Goal: Task Accomplishment & Management: Complete application form

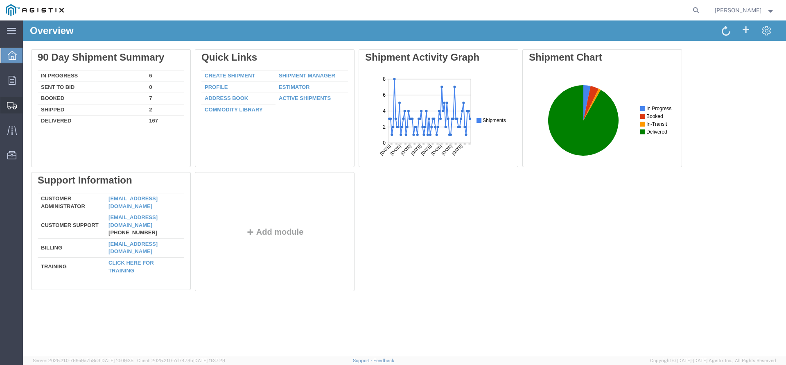
click at [0, 0] on span "Create Shipment" at bounding box center [0, 0] width 0 height 0
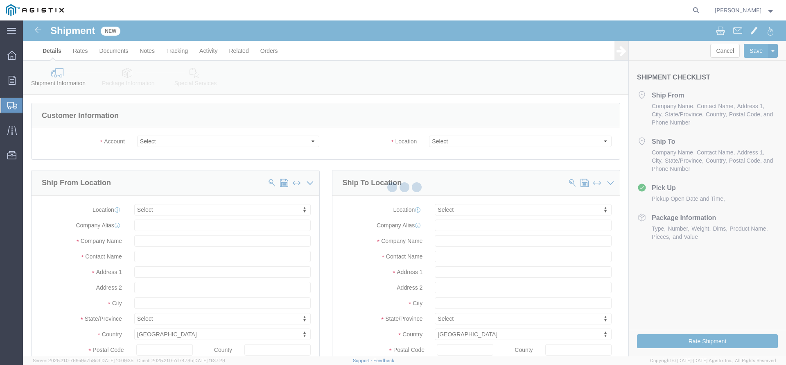
click div
select select
click select "Select PG&E The Okonite Co Inc"
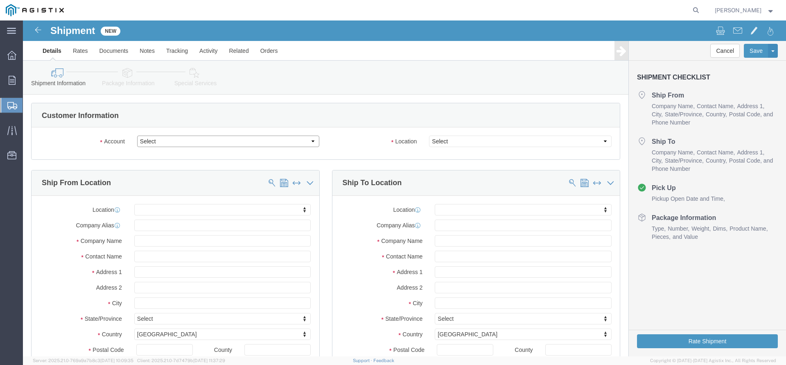
select select "9596"
click option "PG&E"
select select "PURCHORD"
select select
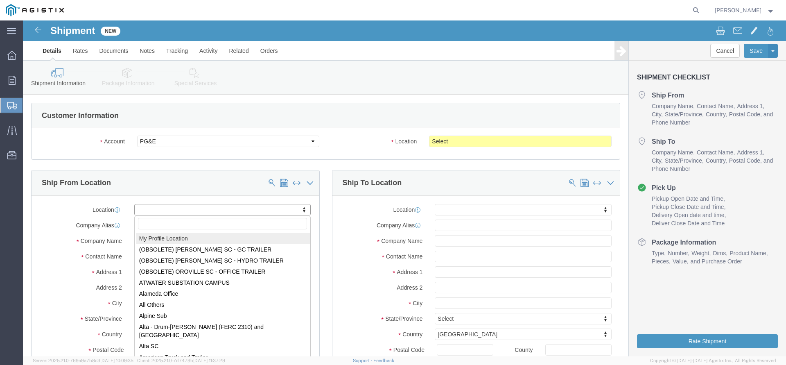
click body "Shipment New Details Rates Documents Notes Tracking Activity Related Orders Can…"
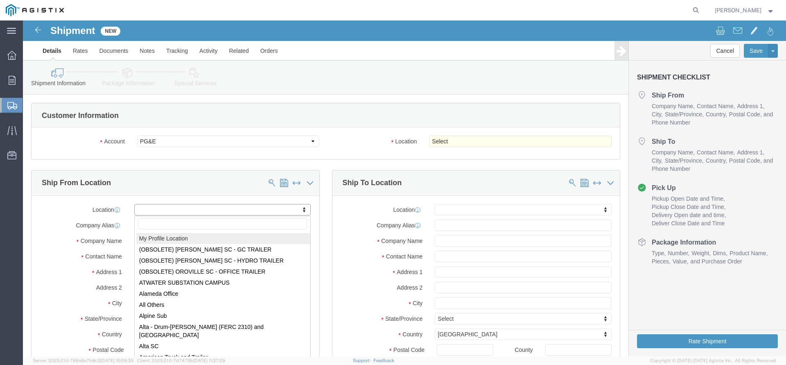
select select "MYPROFILE"
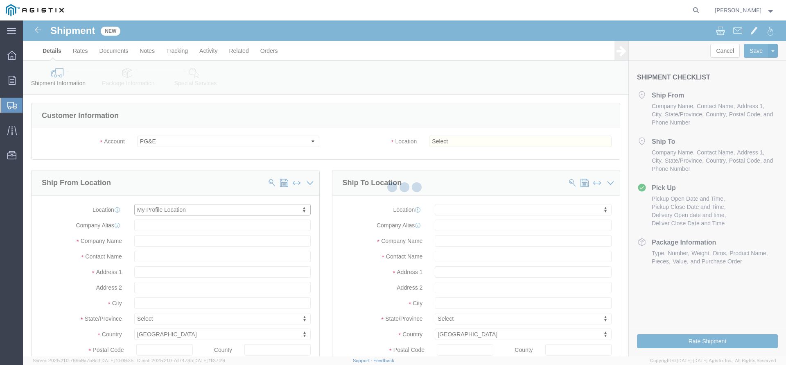
type input "[STREET_ADDRESS]"
type input "97140"
type input "[PHONE_NUMBER]"
type input "3513"
type input "[PERSON_NAME][EMAIL_ADDRESS][DOMAIN_NAME]"
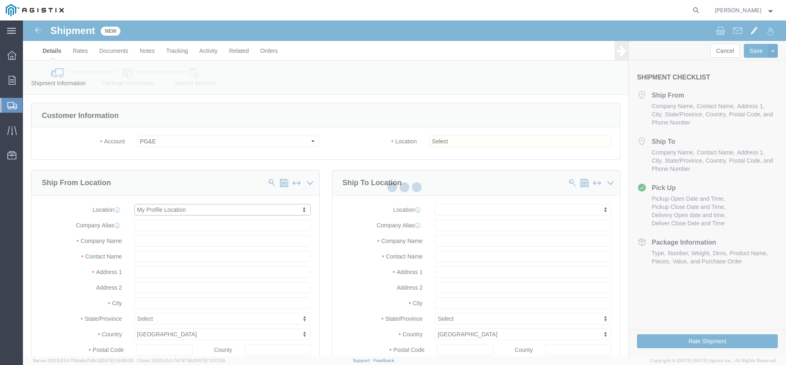
checkbox input "true"
type input "The Okonite Co Inc"
type input "[PERSON_NAME]"
type input "Sherwood"
select select "OR"
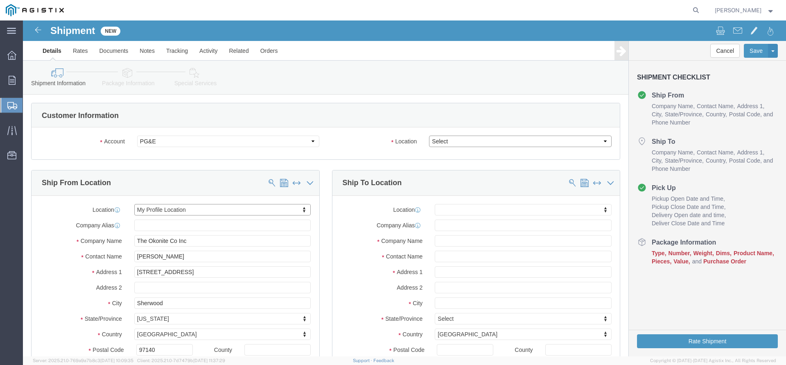
click select "Select All Others [GEOGRAPHIC_DATA] [GEOGRAPHIC_DATA] [GEOGRAPHIC_DATA] [GEOGRA…"
select select "19745"
click option "[GEOGRAPHIC_DATA]"
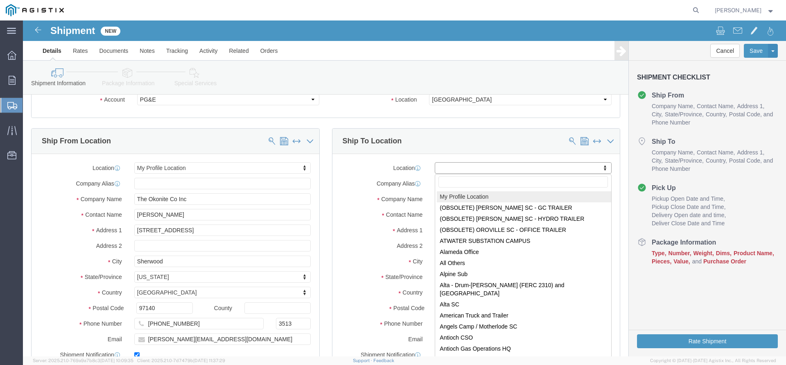
click body "Shipment New Details Rates Documents Notes Tracking Activity Related Orders Can…"
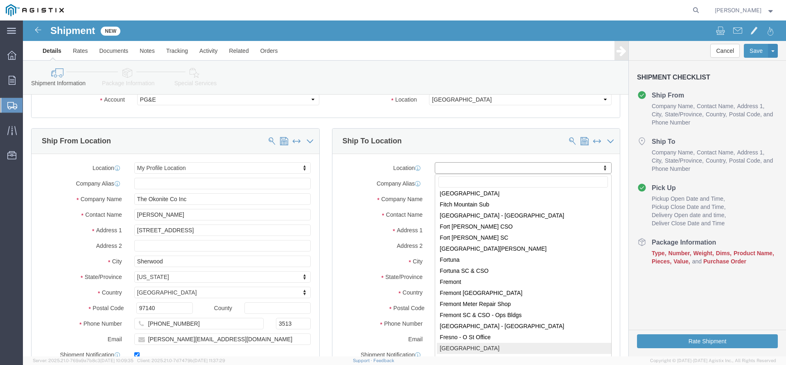
scroll to position [1453, 0]
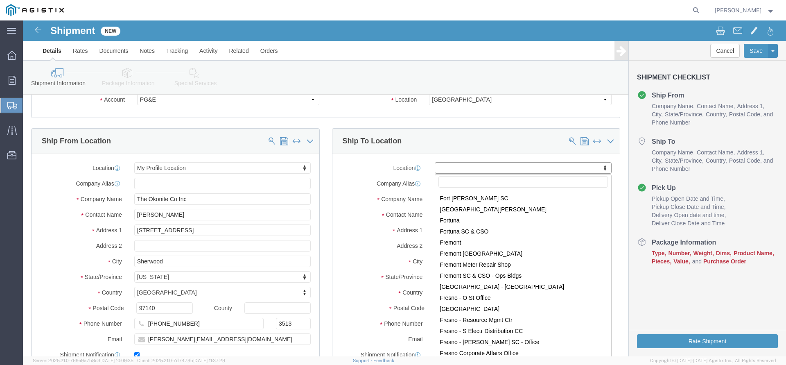
select select "19745"
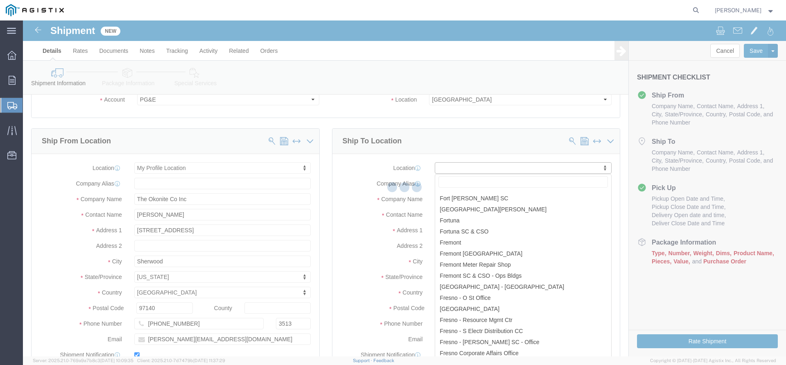
scroll to position [2, 0]
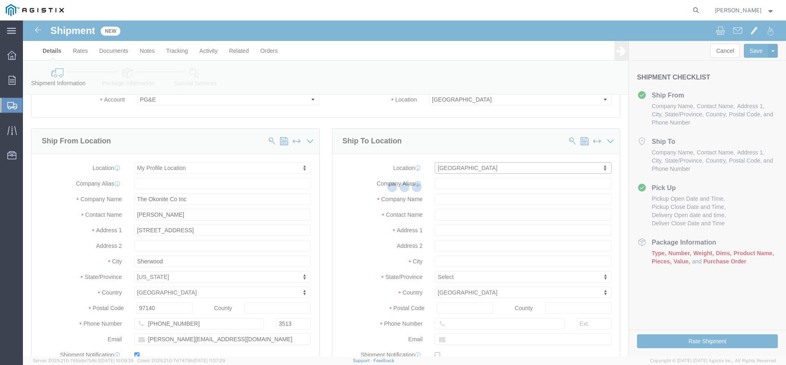
type input "[STREET_ADDRESS]"
type input "93725"
type input "PG&E"
type input "[GEOGRAPHIC_DATA]"
select select "CA"
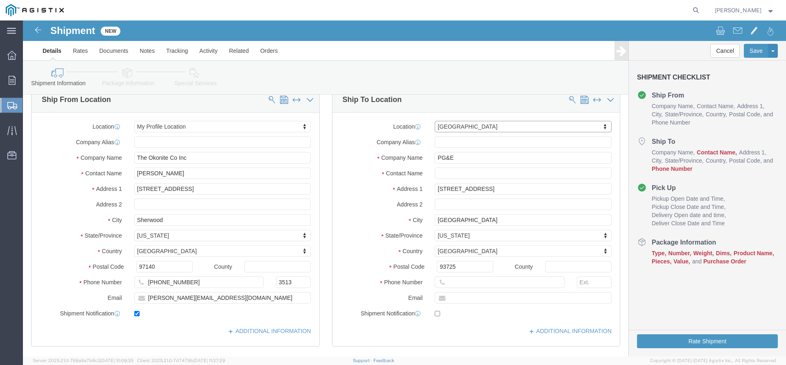
scroll to position [83, 0]
click input "text"
paste input "[EMAIL_ADDRESS][DOMAIN_NAME]"
type input "[EMAIL_ADDRESS][DOMAIN_NAME]"
click input "text"
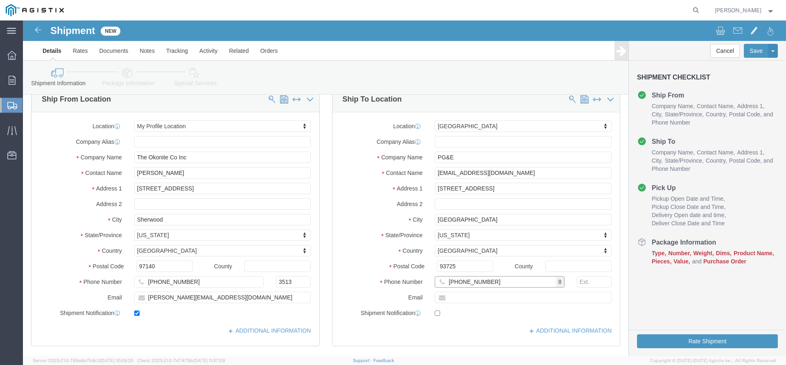
scroll to position [250, 0]
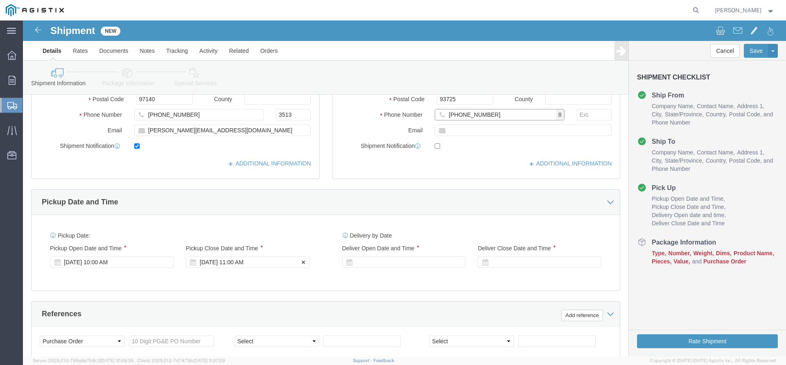
type input "[PHONE_NUMBER]"
click div "[DATE] 11:00 AM"
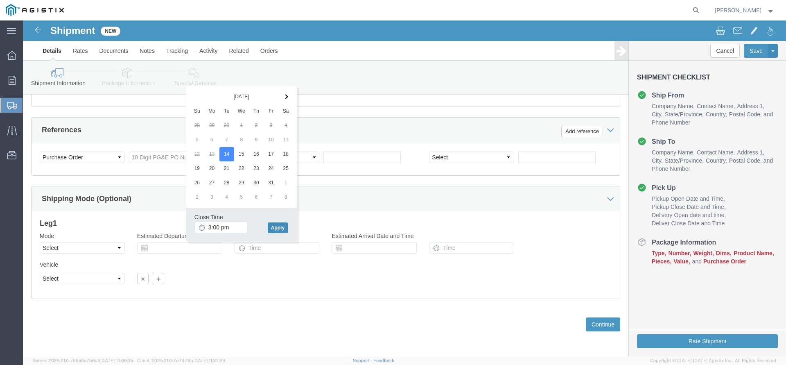
type input "3:00 PM"
click button "Apply"
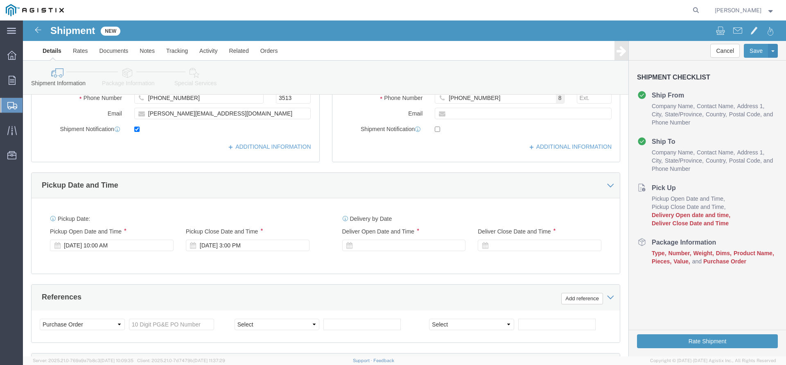
scroll to position [309, 0]
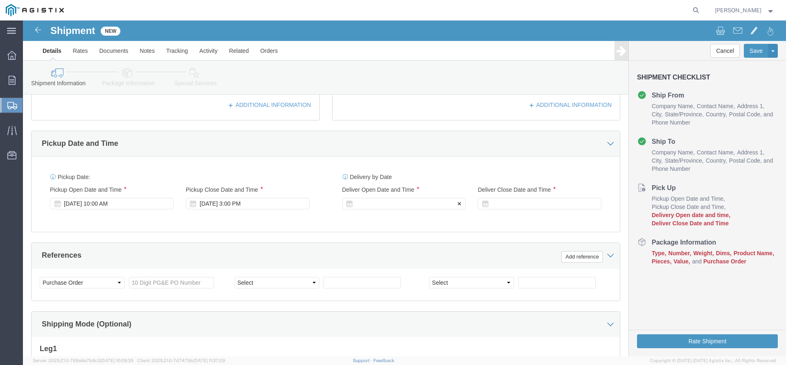
click div
click button "Apply"
click div
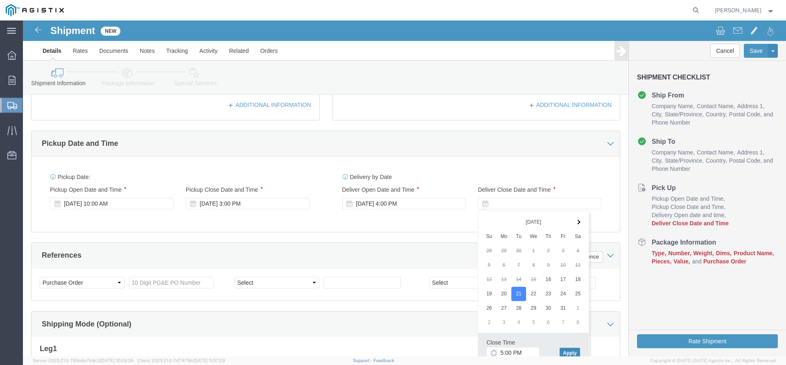
click button "Apply"
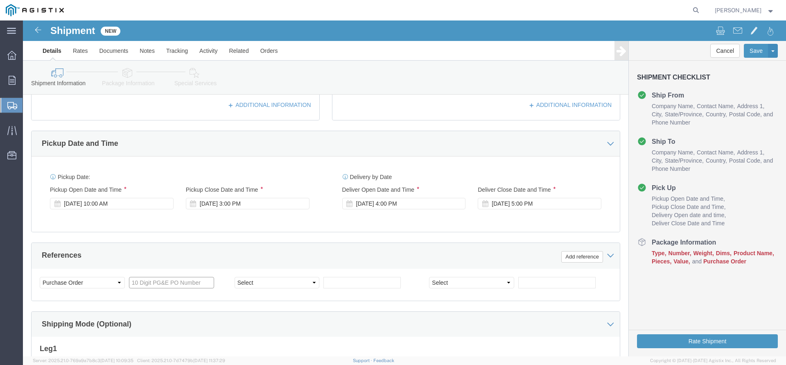
click input "text"
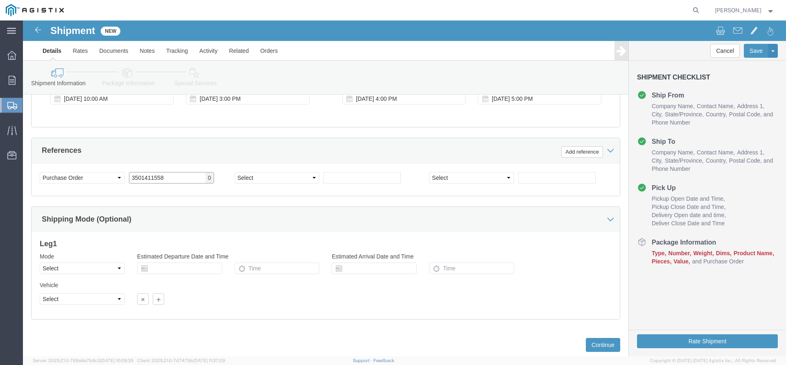
scroll to position [434, 0]
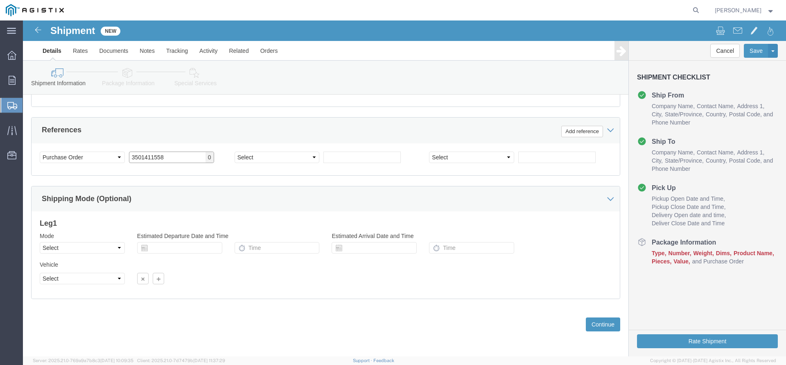
type input "3501411558"
click div "Previous Continue"
click button "Continue"
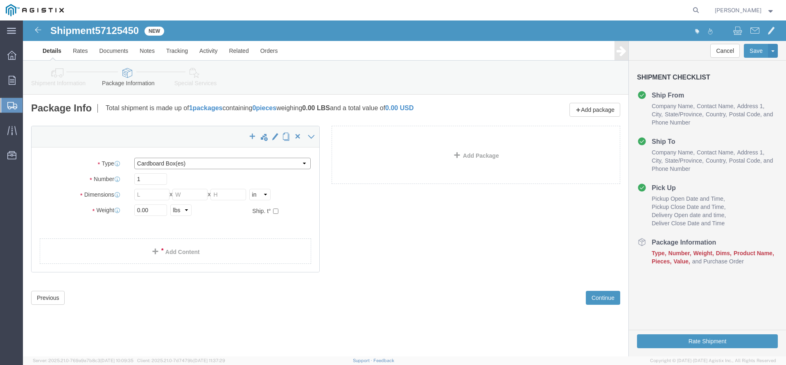
click select "Select Bulk Bundle(s) Cardboard Box(es) Carton(s) Crate(s) Drum(s) (Fiberboard)…"
select select "PSNS"
click option "Pallet(s) Standard (Not Stackable)"
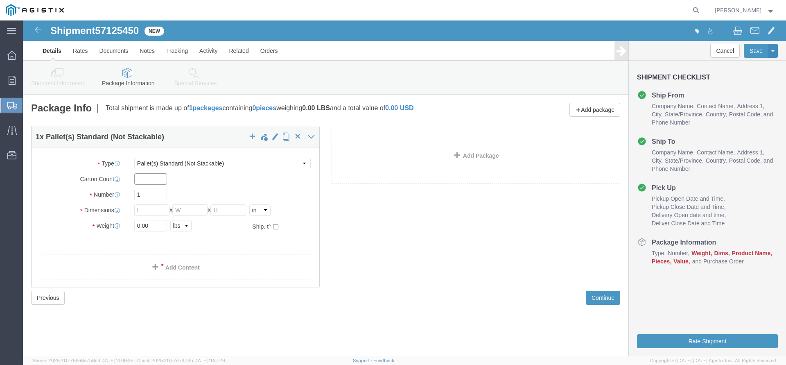
click input "text"
drag, startPoint x: 128, startPoint y: 172, endPoint x: 86, endPoint y: 175, distance: 41.8
click input "1"
type input "4"
type input "40"
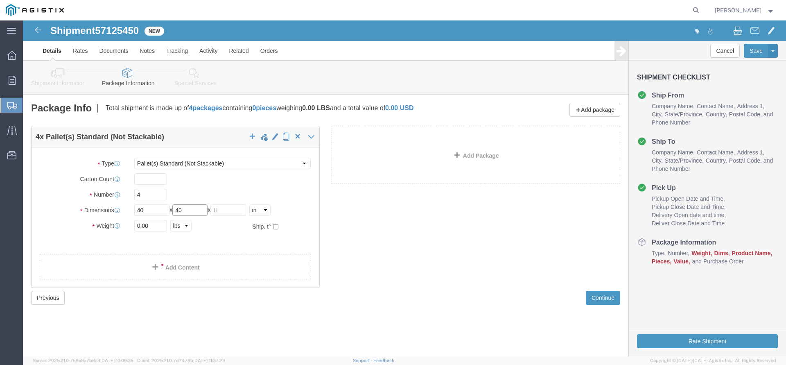
type input "40"
type input "35"
drag, startPoint x: 131, startPoint y: 207, endPoint x: 99, endPoint y: 207, distance: 31.9
click input "0.00"
type input "1685"
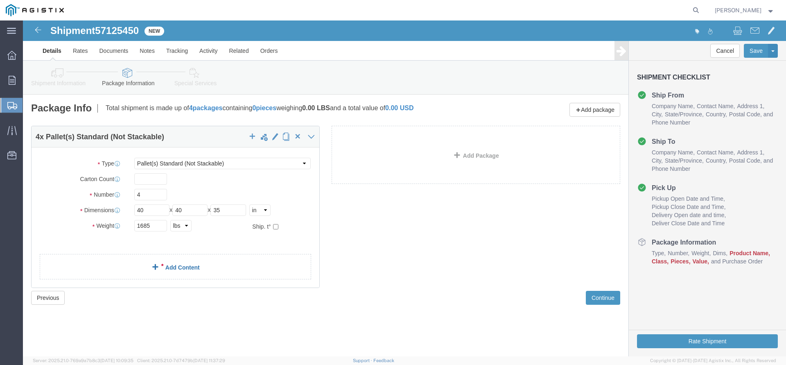
click link "Add Content"
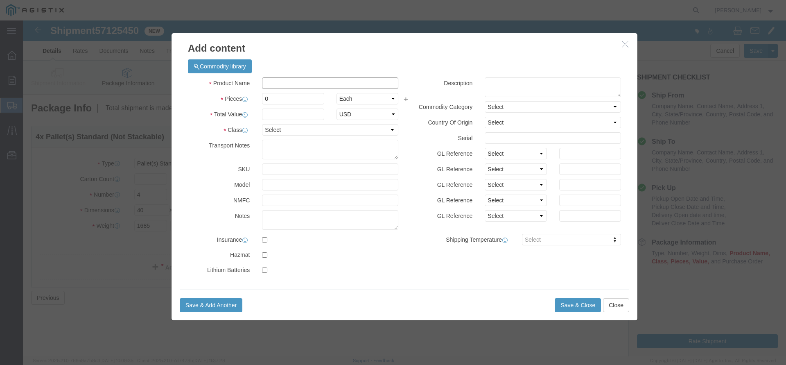
click input "text"
type input "Electrical Cable"
type input "4"
type input "9422"
select select "USD"
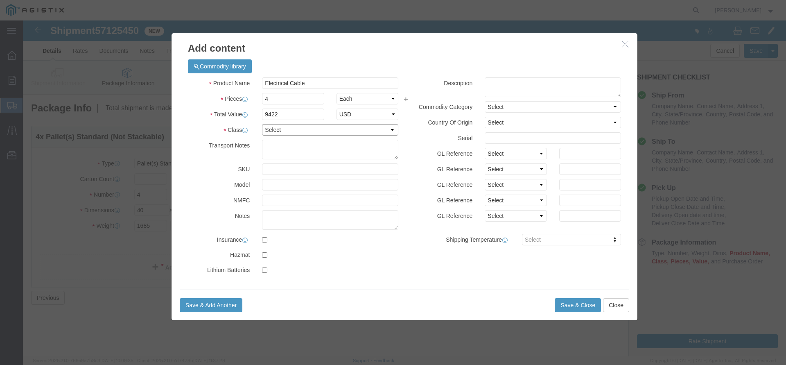
select select "60"
click button "Save & Close"
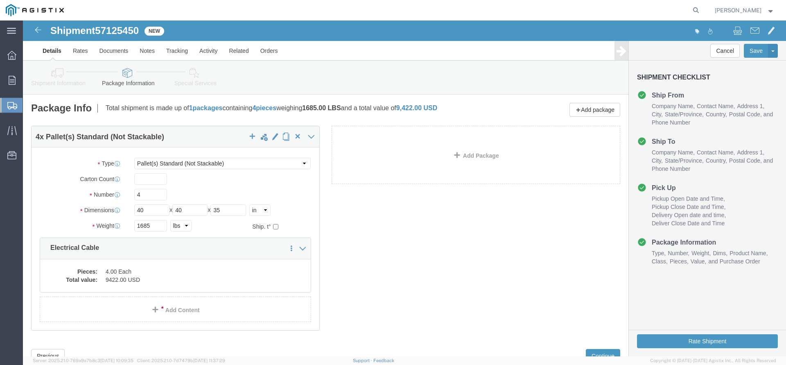
scroll to position [32, 0]
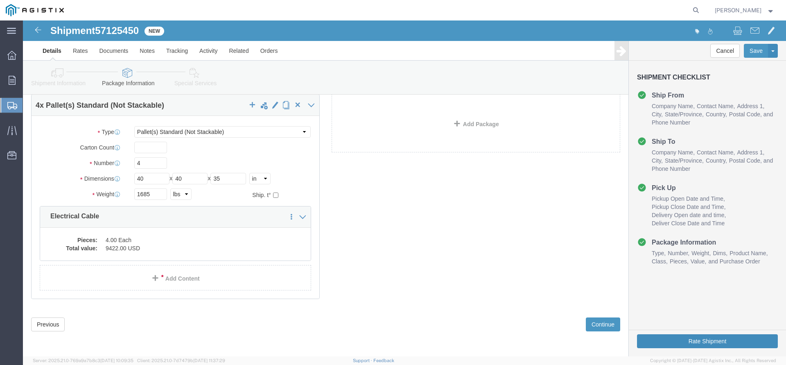
click button "Rate Shipment"
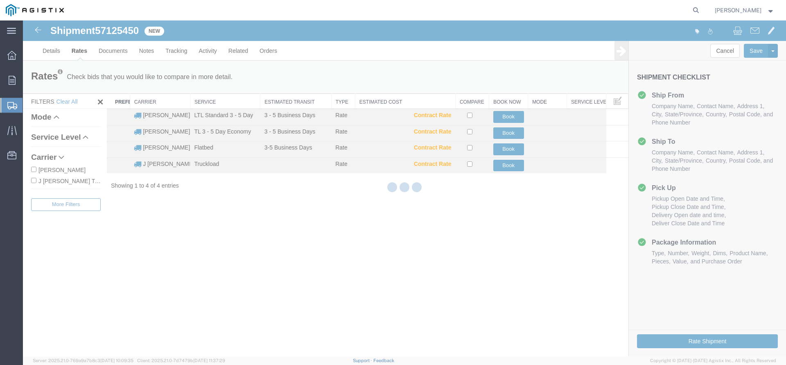
scroll to position [0, 0]
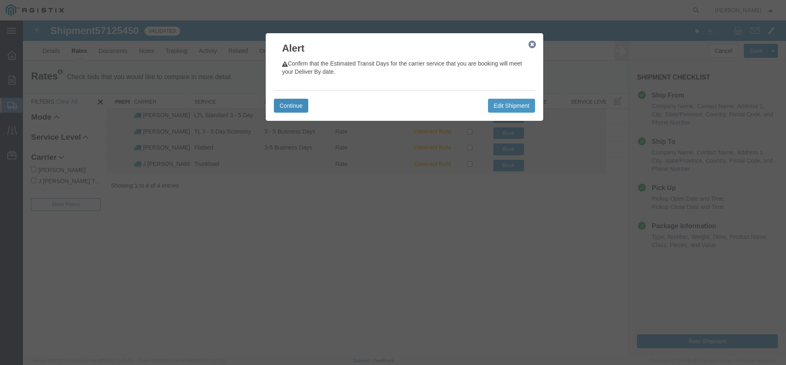
click at [299, 108] on button "Continue" at bounding box center [291, 106] width 34 height 14
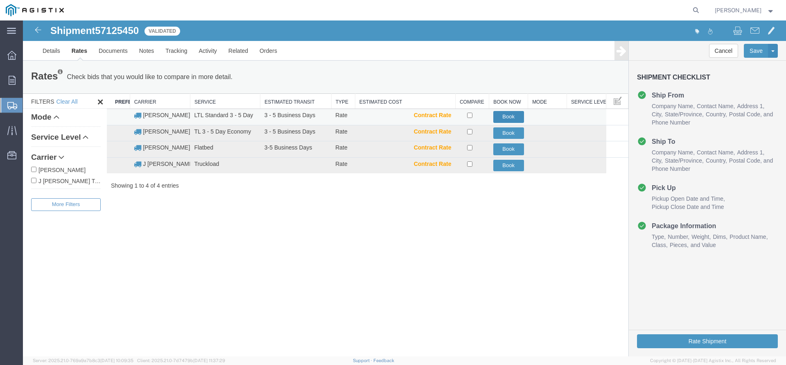
click at [505, 117] on button "Book" at bounding box center [508, 117] width 31 height 12
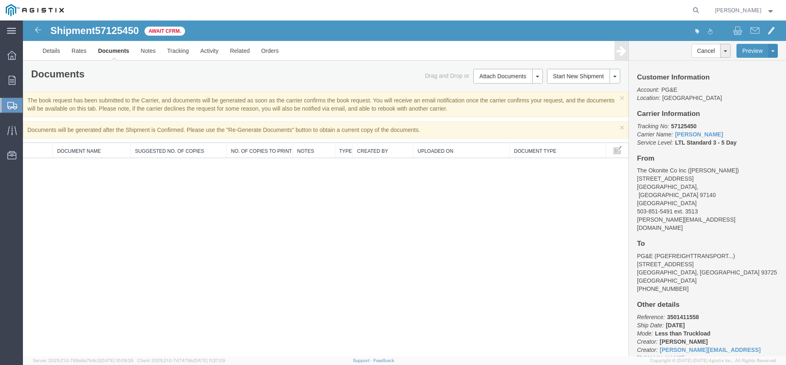
click at [0, 0] on span "Create Shipment" at bounding box center [0, 0] width 0 height 0
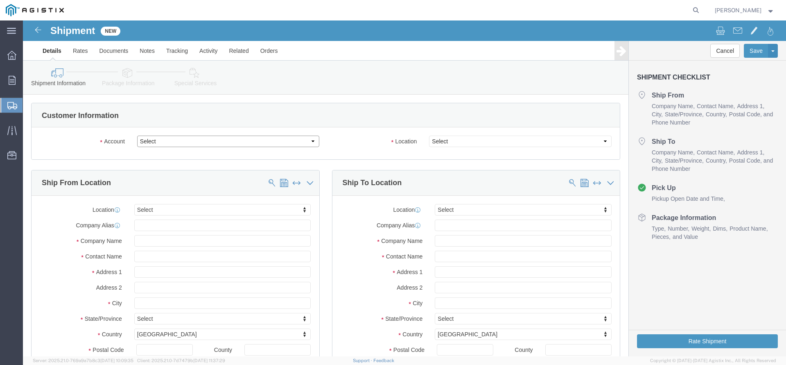
click select "Select PG&E The Okonite Co Inc"
select select "9596"
click option "PG&E"
select select "PURCHORD"
select select
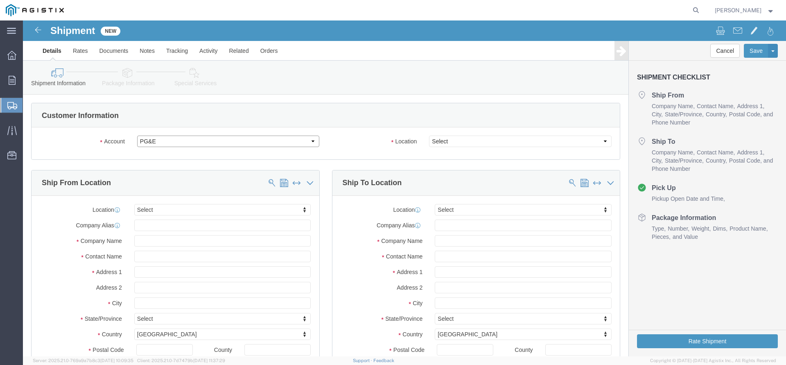
select select
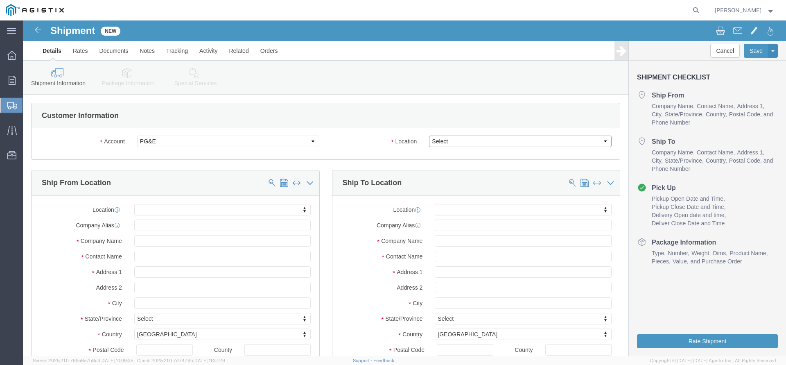
click select "Select All Others [GEOGRAPHIC_DATA] [GEOGRAPHIC_DATA] [GEOGRAPHIC_DATA] [GEOGRA…"
select select "19745"
click option "[GEOGRAPHIC_DATA]"
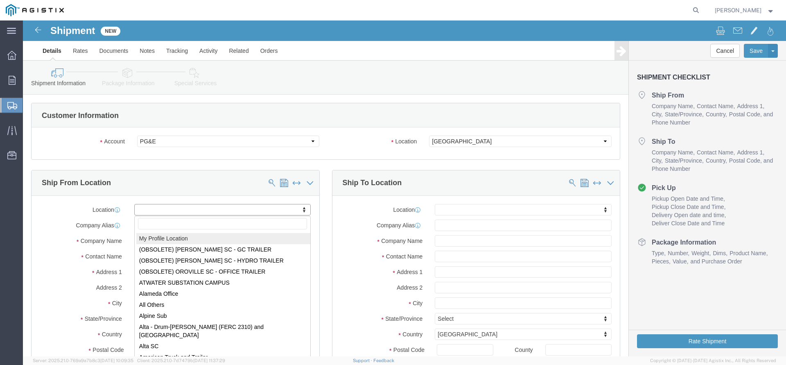
click body "Shipment New Details Rates Documents Notes Tracking Activity Related Orders Can…"
select select "MYPROFILE"
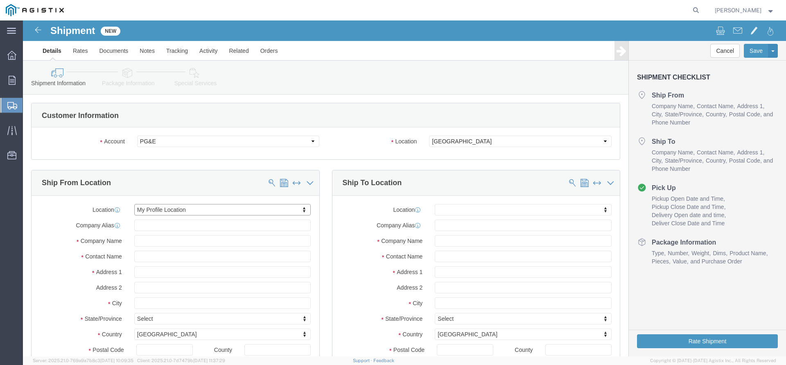
type input "[STREET_ADDRESS]"
type input "97140"
type input "[PHONE_NUMBER]"
type input "3513"
type input "[PERSON_NAME][EMAIL_ADDRESS][DOMAIN_NAME]"
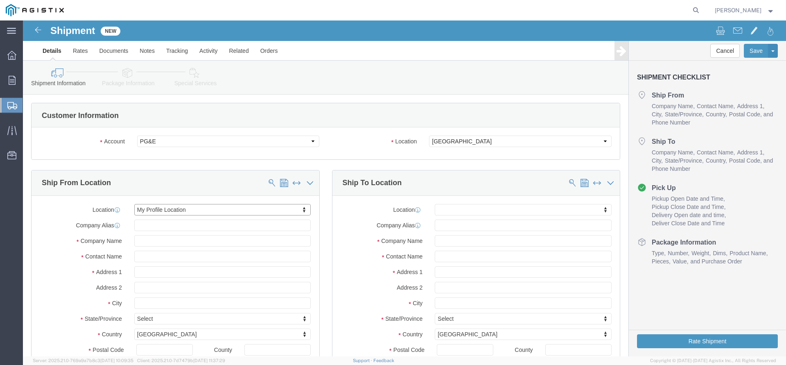
checkbox input "true"
type input "The Okonite Co Inc"
type input "[PERSON_NAME]"
type input "Sherwood"
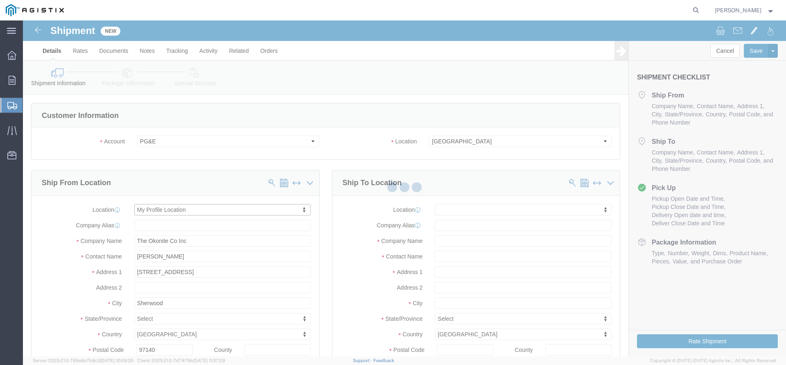
select select "OR"
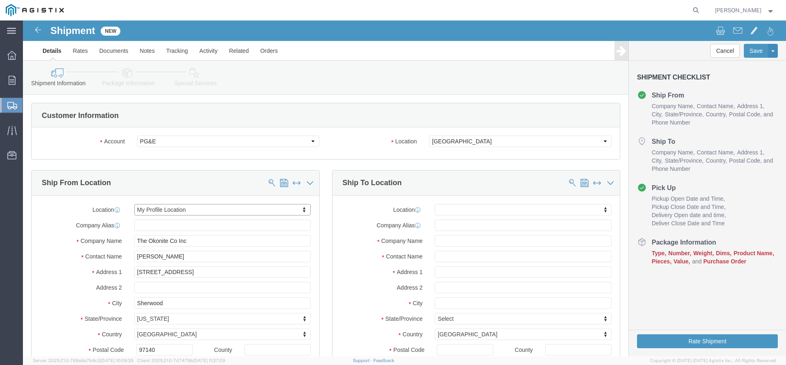
click body "Shipment New Details Rates Documents Notes Tracking Activity Related Orders Can…"
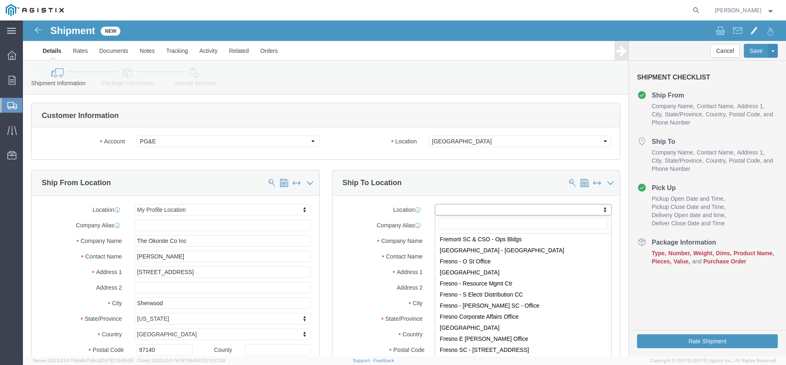
scroll to position [1532, 0]
select select "19745"
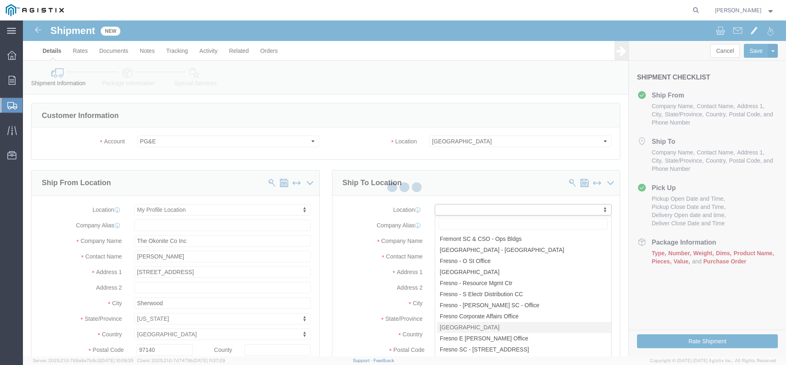
scroll to position [2, 0]
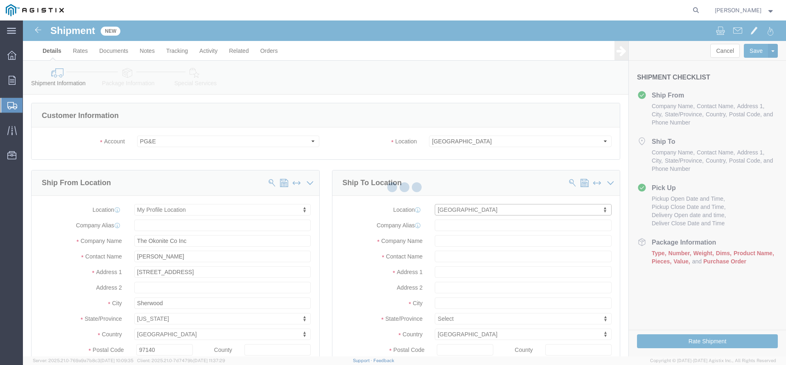
type input "[STREET_ADDRESS]"
type input "93725"
type input "PG&E"
type input "[GEOGRAPHIC_DATA]"
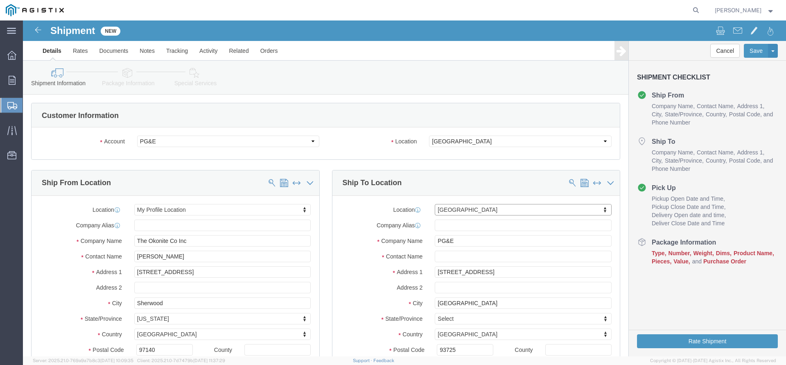
select select "CA"
click input "text"
paste input "[EMAIL_ADDRESS][DOMAIN_NAME]"
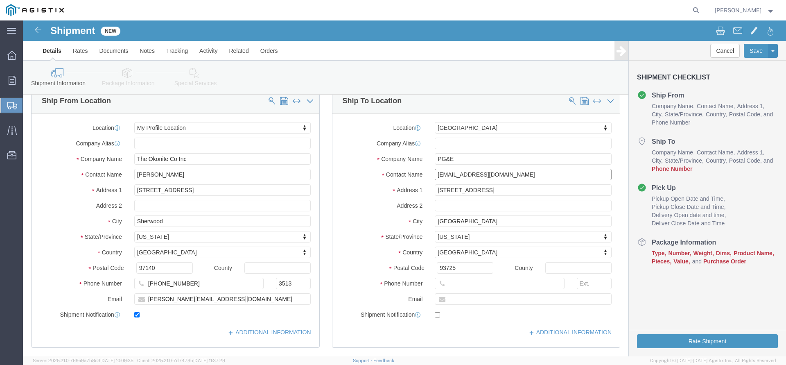
scroll to position [83, 0]
type input "[EMAIL_ADDRESS][DOMAIN_NAME]"
click input "text"
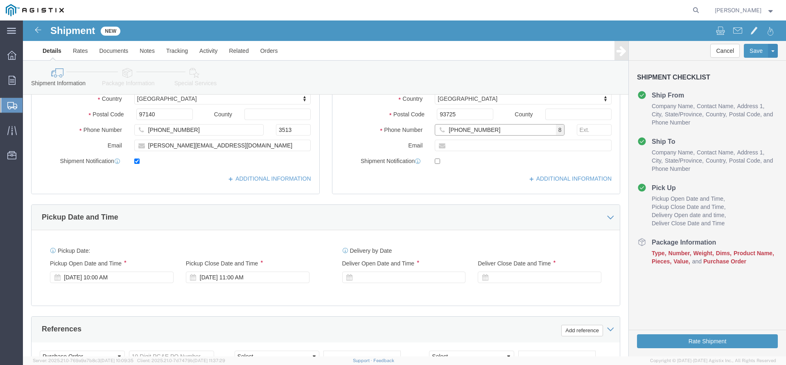
scroll to position [250, 0]
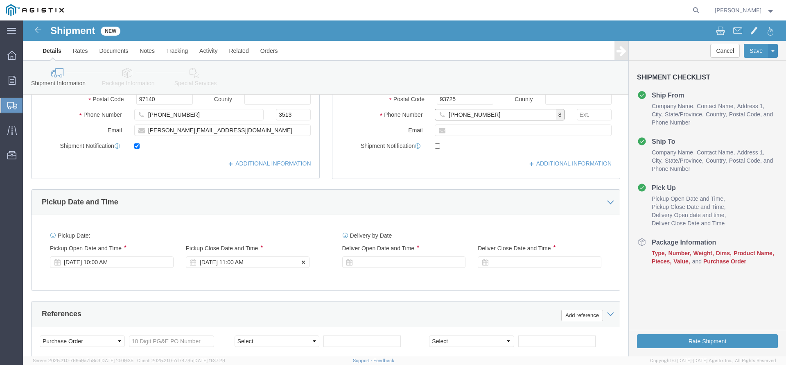
type input "[PHONE_NUMBER]"
click div "[DATE] 11:00 AM"
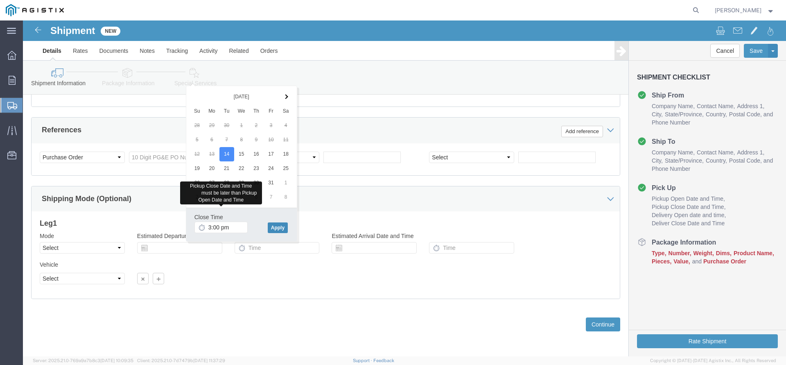
type input "3:00 PM"
click button "Apply"
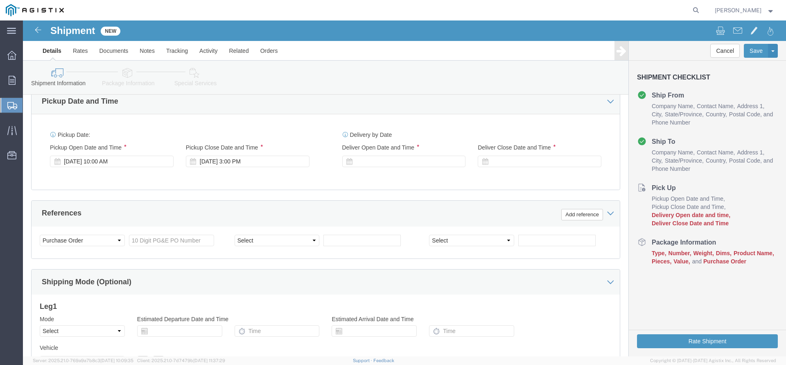
scroll to position [351, 0]
click div
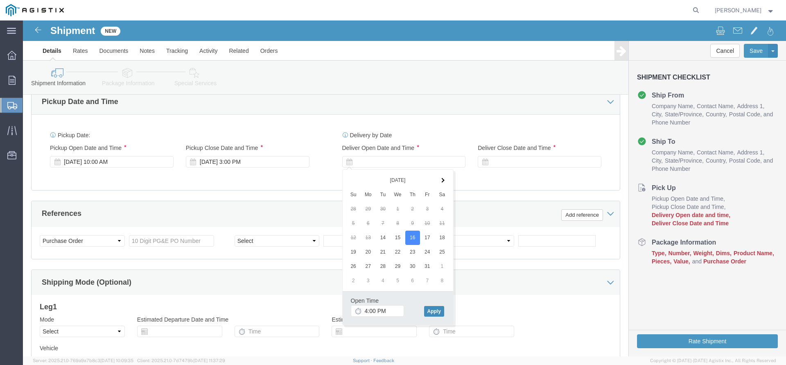
click button "Apply"
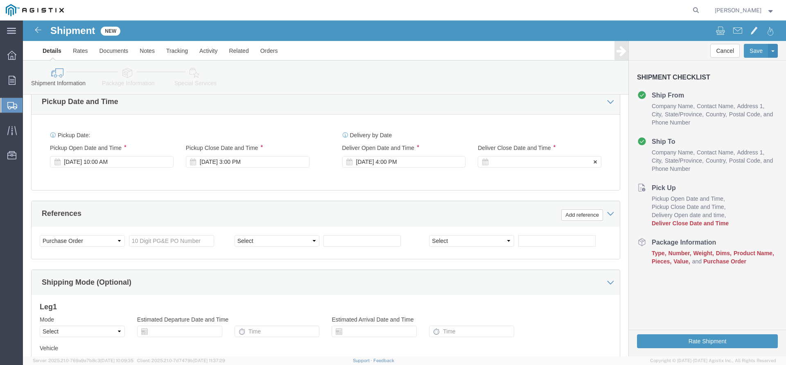
click div
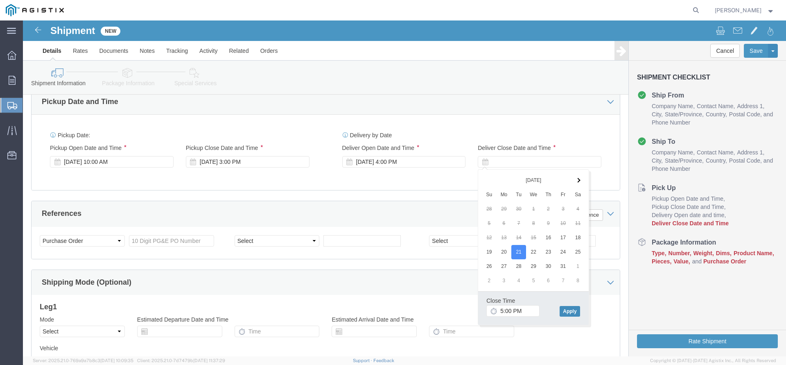
click button "Apply"
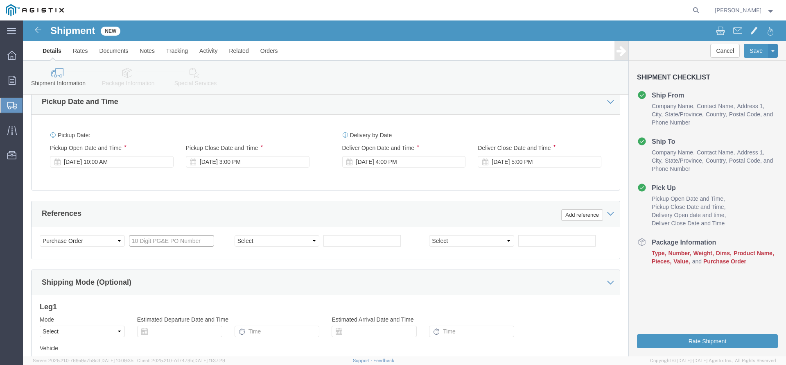
click input "text"
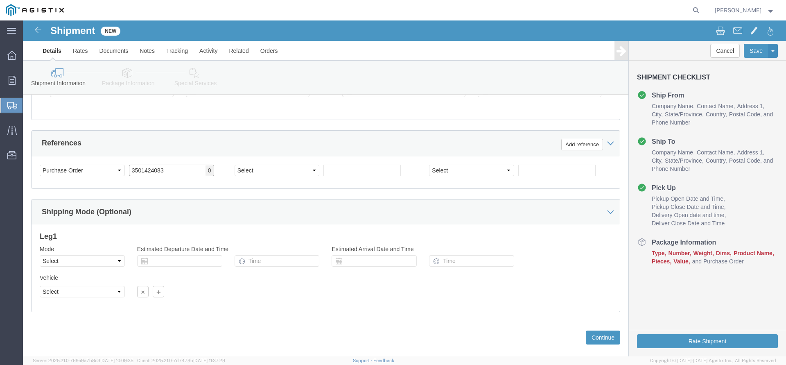
scroll to position [434, 0]
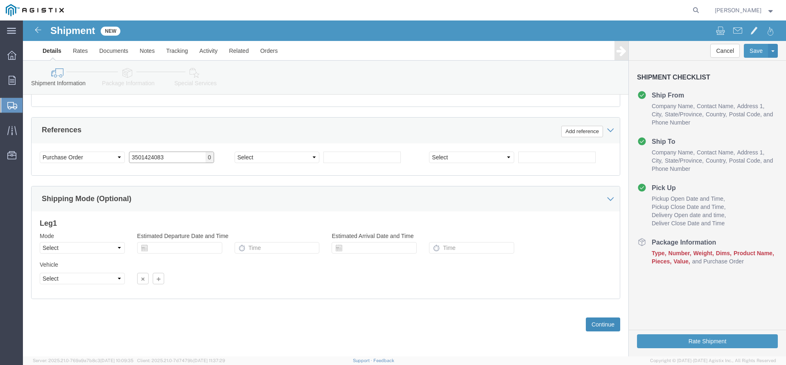
type input "3501424083"
click button "Continue"
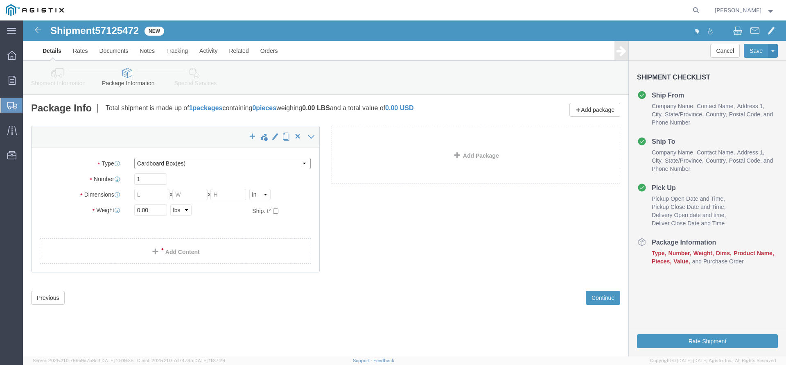
click select "Select Bulk Bundle(s) Cardboard Box(es) Carton(s) Crate(s) Drum(s) (Fiberboard)…"
select select "PSNS"
click option "Pallet(s) Standard (Not Stackable)"
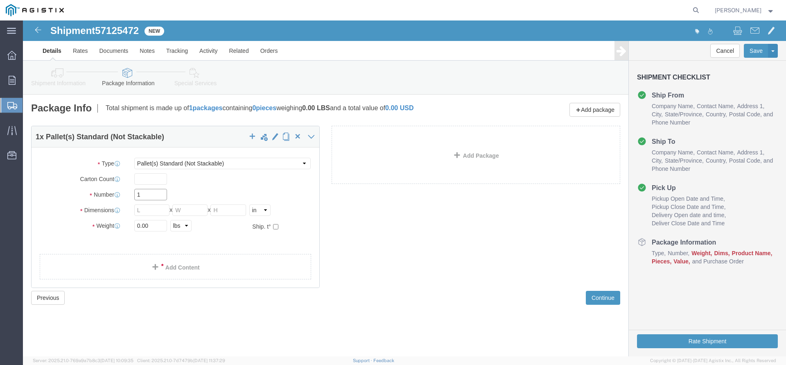
drag, startPoint x: 123, startPoint y: 169, endPoint x: 109, endPoint y: 174, distance: 14.6
click input "1"
type input "3"
click div "Package Type Select Bulk Bundle(s) Cardboard Box(es) Carton(s) Crate(s) Drum(s)…"
click input "text"
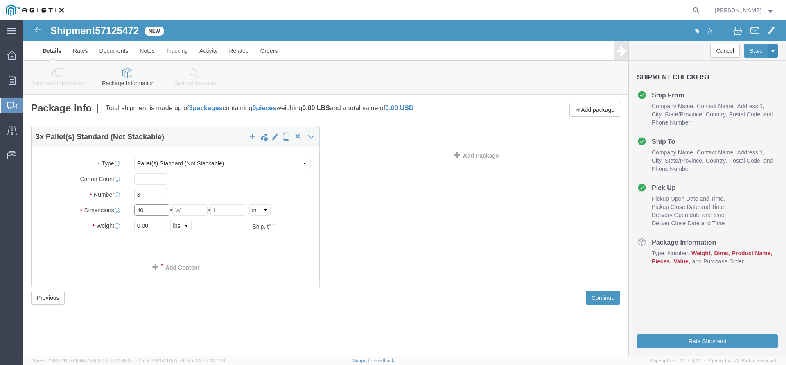
type input "40"
type input "35"
click div "Package Type Select Bulk Bundle(s) Cardboard Box(es) Carton(s) Crate(s) Drum(s)…"
drag, startPoint x: 128, startPoint y: 203, endPoint x: 98, endPoint y: 204, distance: 30.3
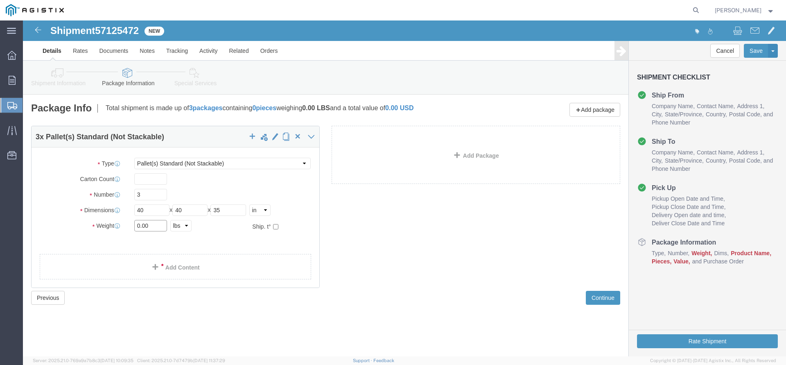
click input "0.00"
type input "1628"
click link "Add Content"
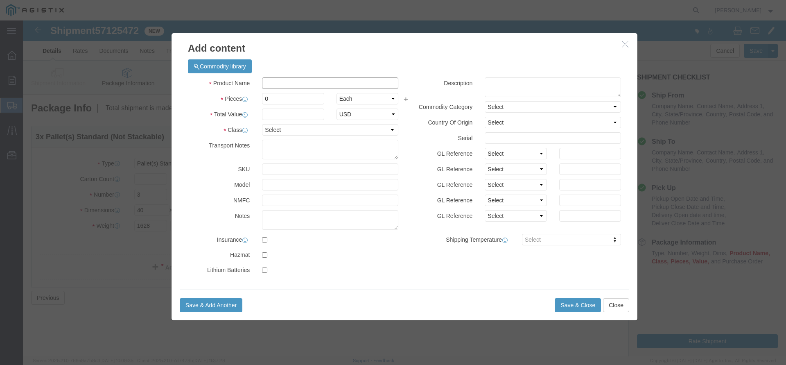
click input "text"
type input "Electrical Cable"
drag, startPoint x: 264, startPoint y: 80, endPoint x: 207, endPoint y: 81, distance: 57.7
click input "0"
type input "3"
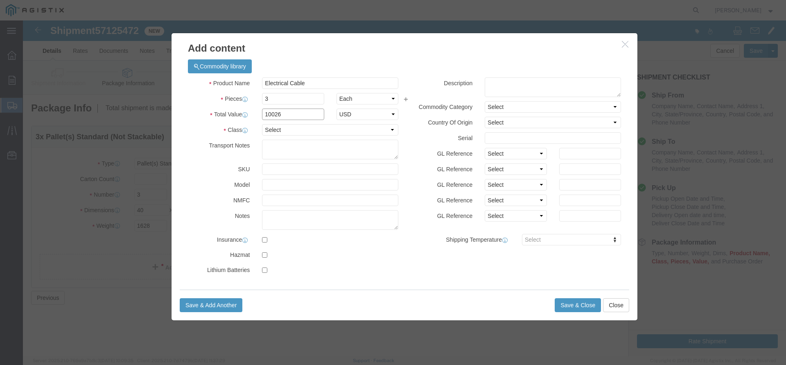
type input "10026"
click select "Select 50 55 60 65 70 85 92.5 100 125 175 250 300 400"
select select "60"
click option "60"
click button "Save & Close"
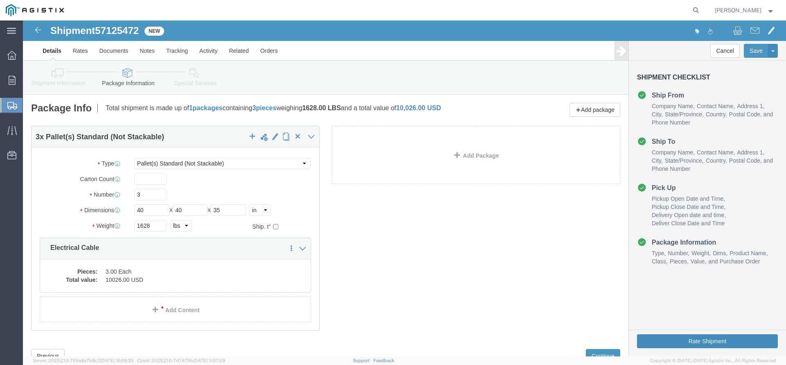
click button "Rate Shipment"
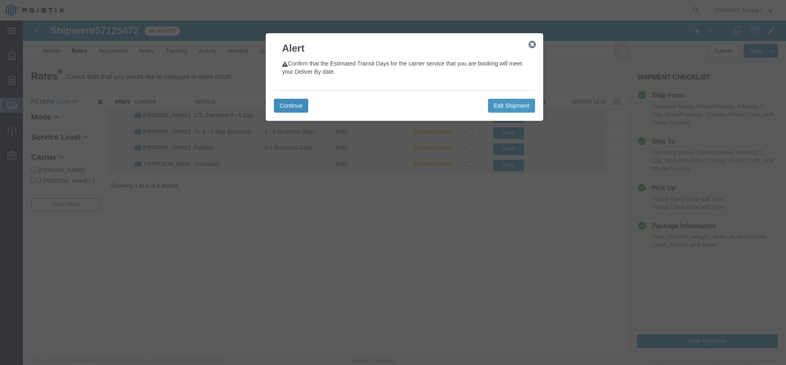
click at [277, 100] on button "Continue" at bounding box center [291, 106] width 34 height 14
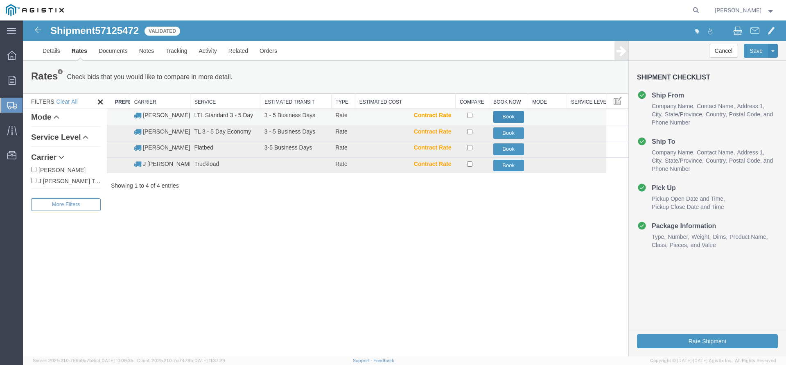
click at [510, 114] on button "Book" at bounding box center [508, 117] width 31 height 12
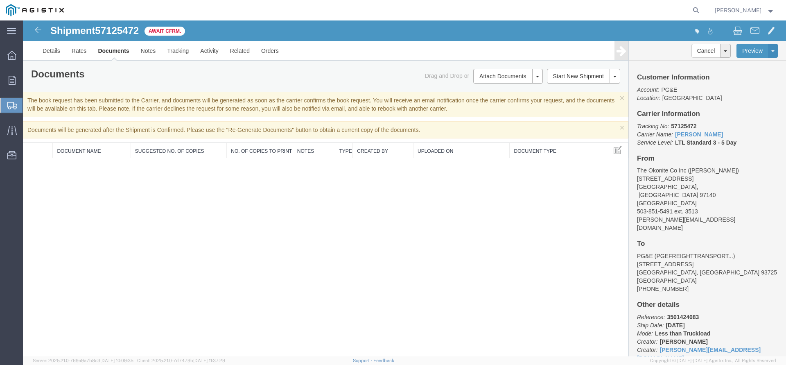
click at [0, 0] on span "Create Shipment" at bounding box center [0, 0] width 0 height 0
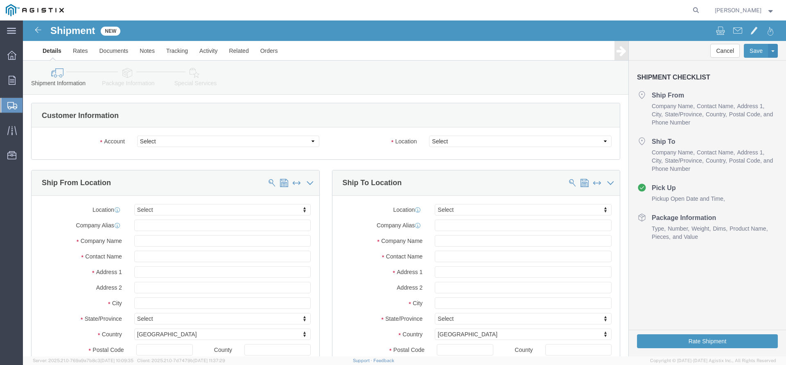
click select "Select PG&E The Okonite Co Inc"
select select "9596"
click option "PG&E"
select select "PURCHORD"
select select
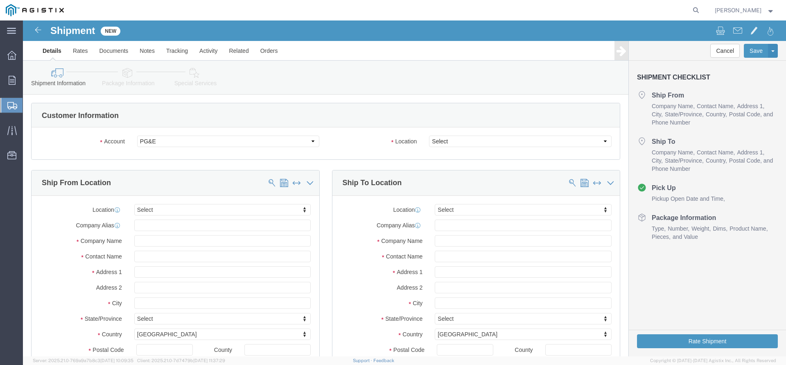
select select
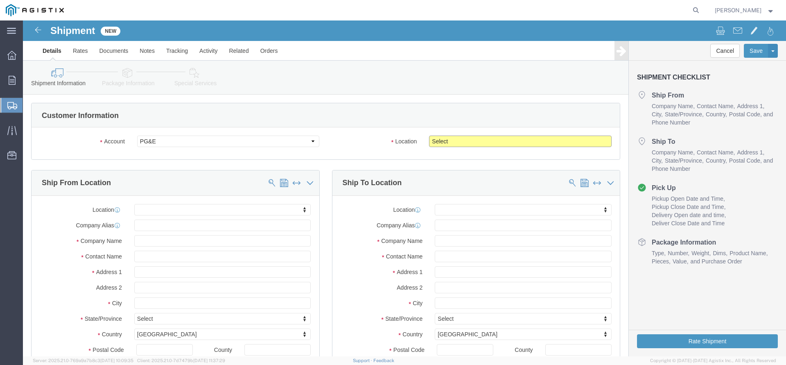
click select "Select All Others [GEOGRAPHIC_DATA] [GEOGRAPHIC_DATA] [GEOGRAPHIC_DATA] [GEOGRA…"
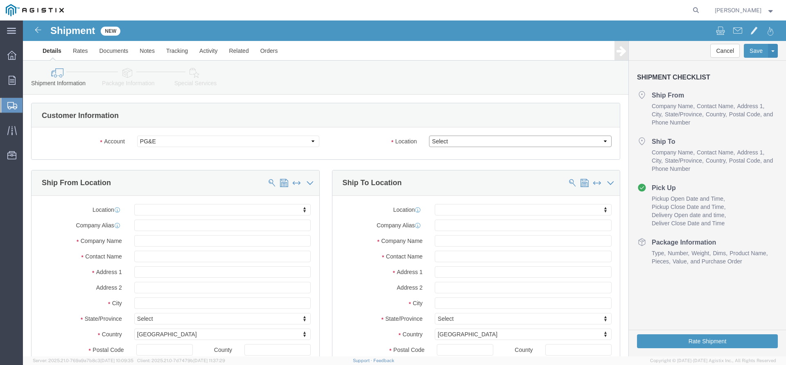
select select "19996"
click option "Wheatland [GEOGRAPHIC_DATA]"
click div "Location My Profile Location (OBSOLETE) [PERSON_NAME] SC - GC TRAILER (OBSOLETE…"
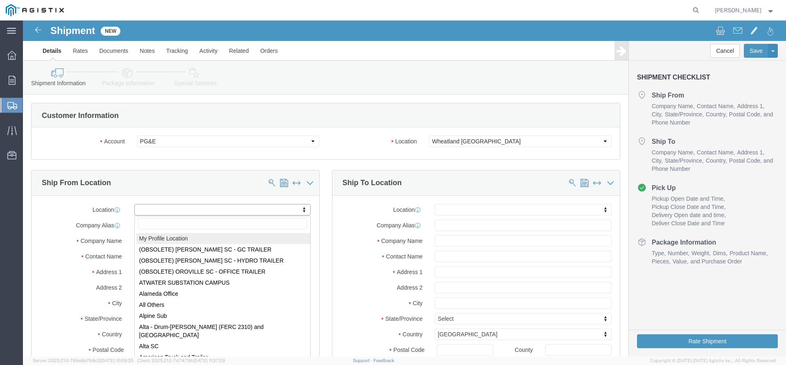
click body "Shipment New Details Rates Documents Notes Tracking Activity Related Orders Can…"
select select "MYPROFILE"
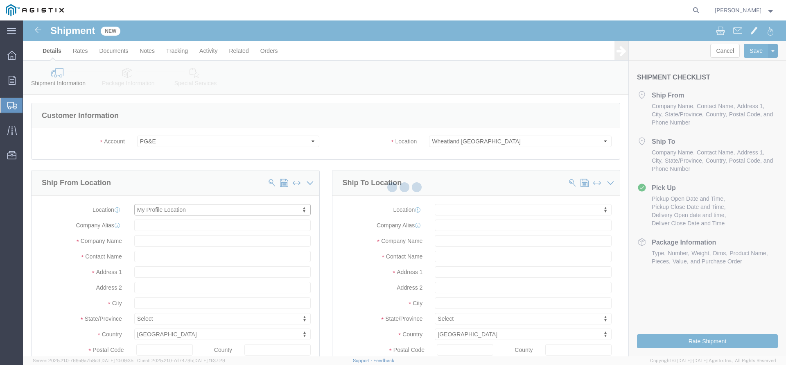
type input "[STREET_ADDRESS]"
type input "97140"
type input "[PHONE_NUMBER]"
type input "3513"
type input "[PERSON_NAME][EMAIL_ADDRESS][DOMAIN_NAME]"
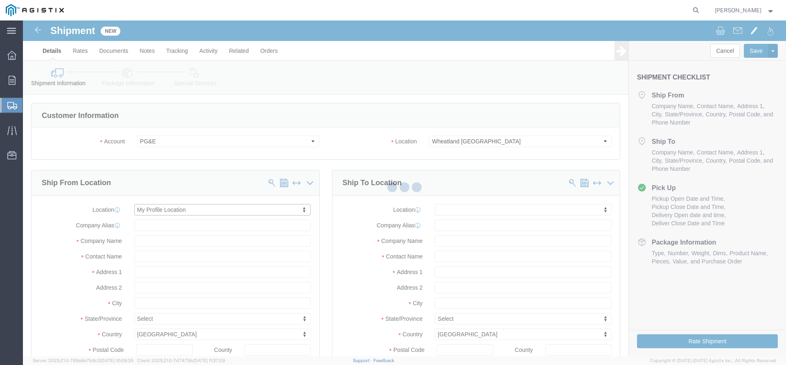
checkbox input "true"
type input "The Okonite Co Inc"
type input "[PERSON_NAME]"
type input "Sherwood"
select select "OR"
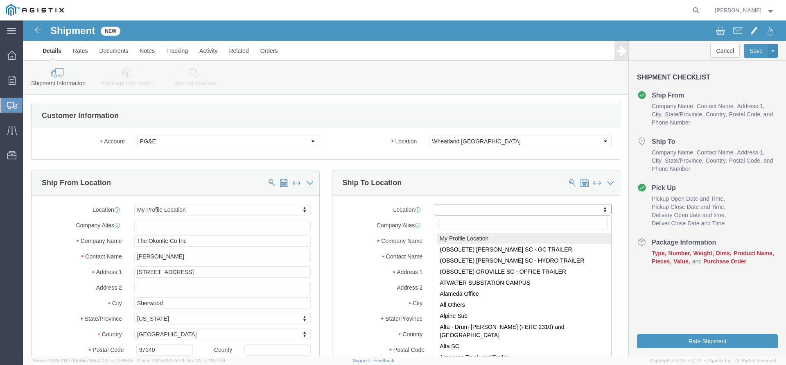
click body "Shipment New Details Rates Documents Notes Tracking Activity Related Orders Can…"
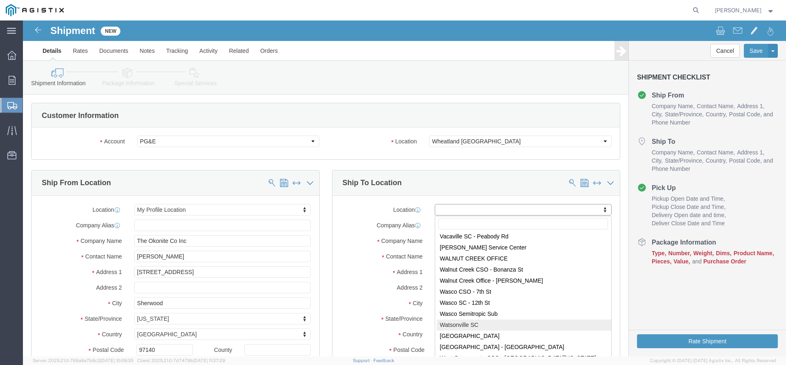
scroll to position [5250, 0]
select select "19996"
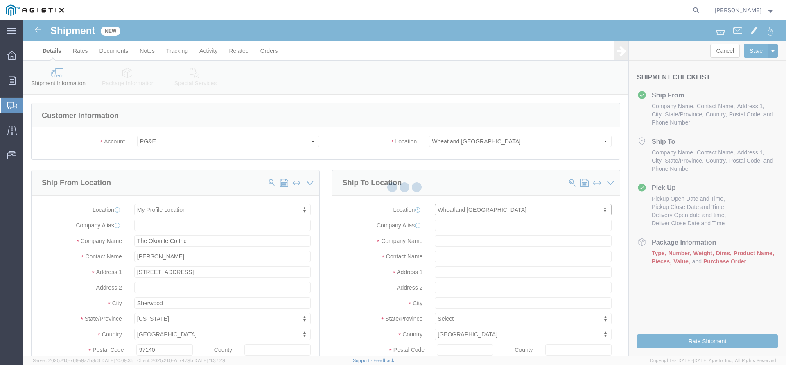
type input "[STREET_ADDRESS]"
type input "95692"
type input "PG&E"
type input "Wheatland"
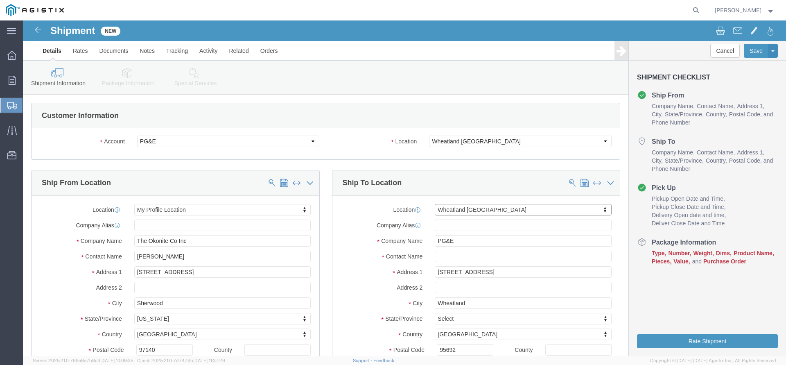
select select "CA"
click input "text"
paste input "[EMAIL_ADDRESS][DOMAIN_NAME]"
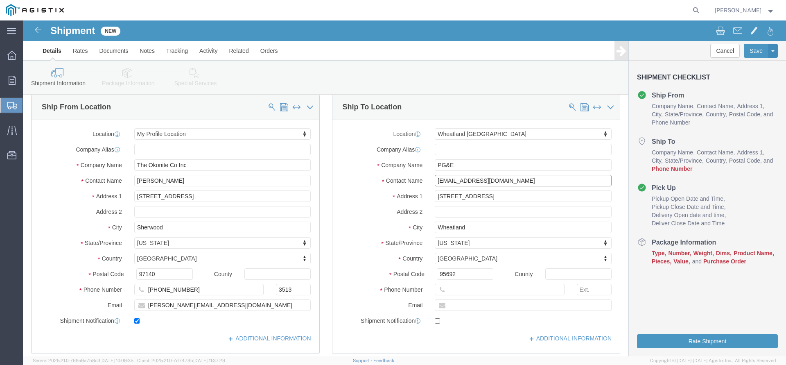
scroll to position [83, 0]
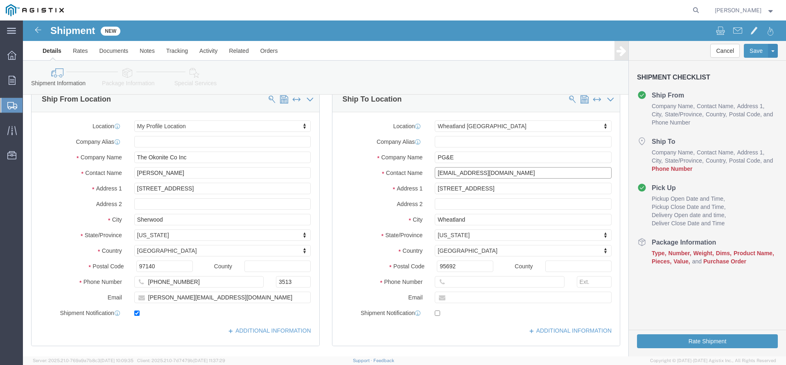
type input "[EMAIL_ADDRESS][DOMAIN_NAME]"
click input "text"
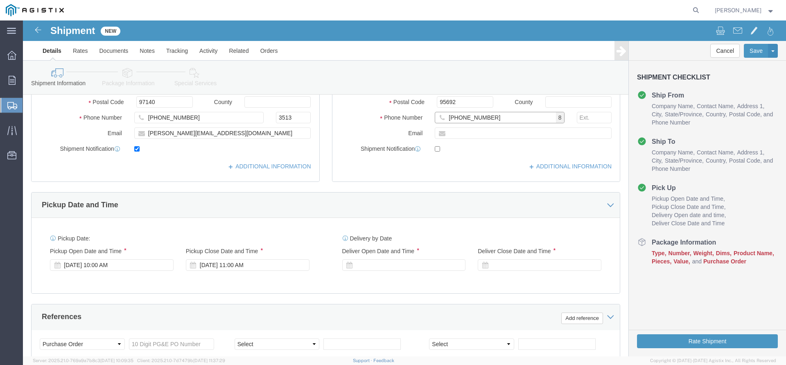
scroll to position [250, 0]
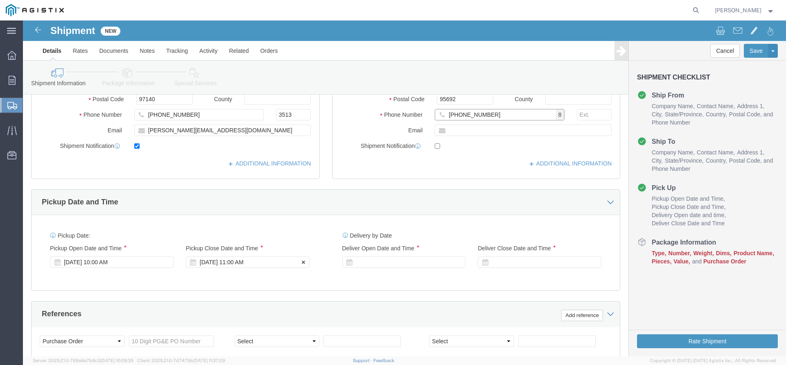
type input "[PHONE_NUMBER]"
click div "[DATE] 11:00 AM"
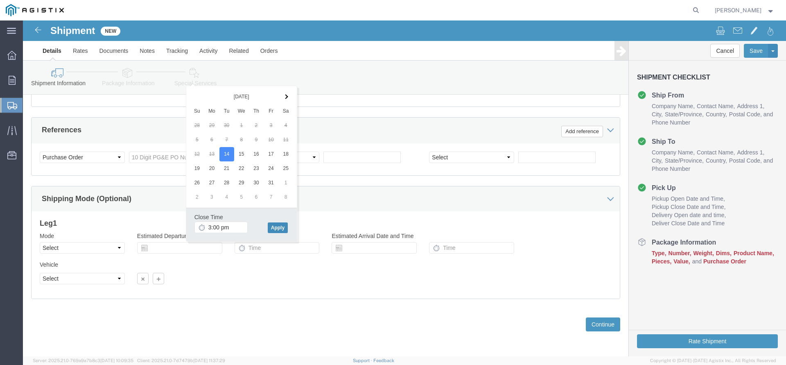
type input "3:00 PM"
click button "Apply"
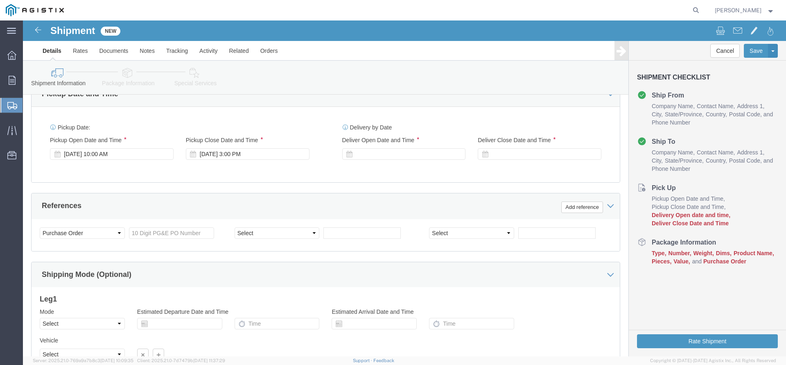
scroll to position [309, 0]
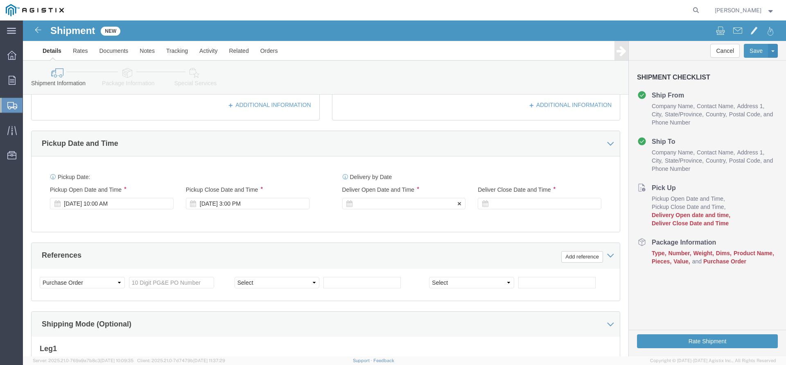
click div
click button "Apply"
click div
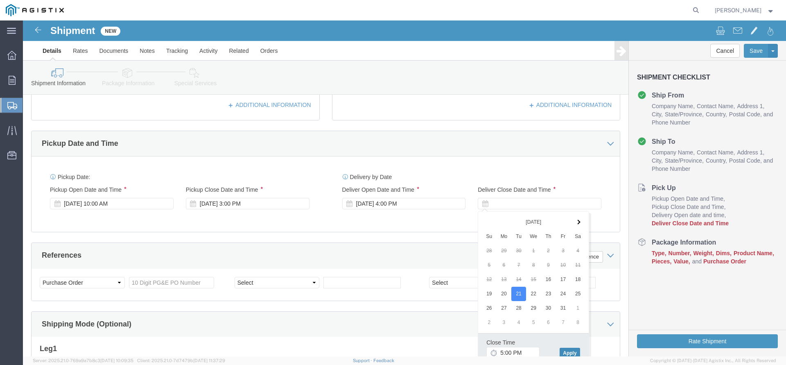
click button "Apply"
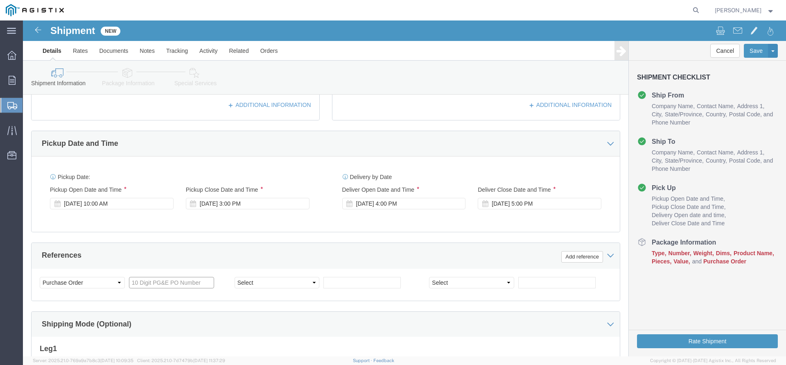
click input "text"
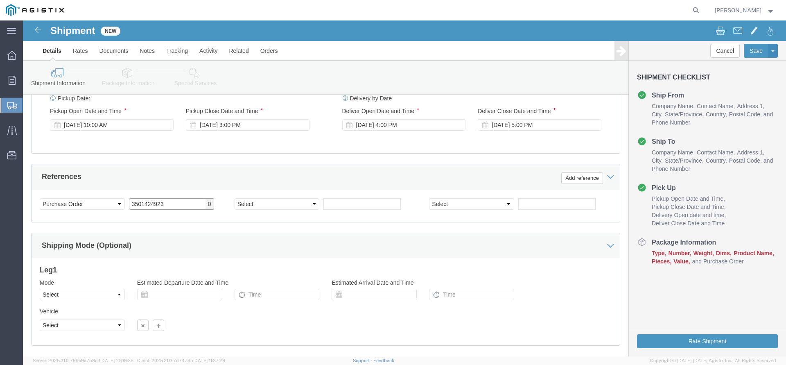
scroll to position [434, 0]
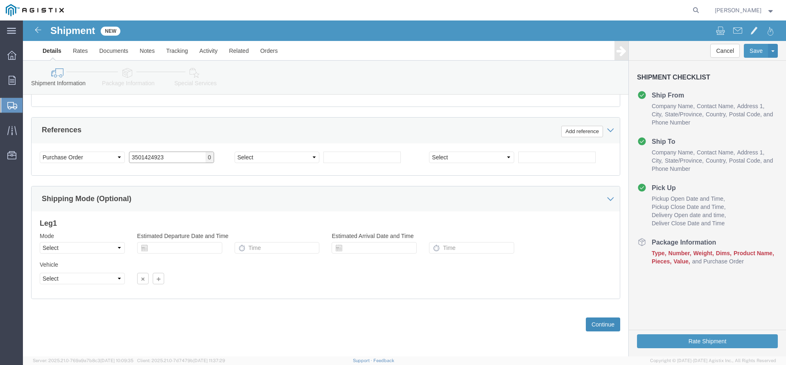
type input "3501424923"
click button "Continue"
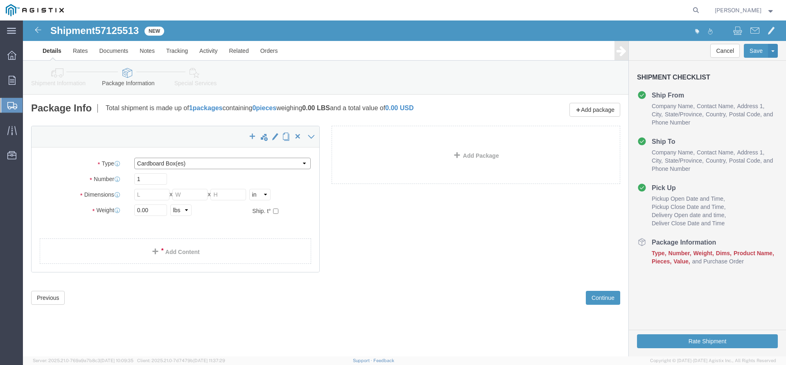
click select "Select Bulk Bundle(s) Cardboard Box(es) Carton(s) Crate(s) Drum(s) (Fiberboard)…"
select select "PSNS"
click option "Pallet(s) Standard (Not Stackable)"
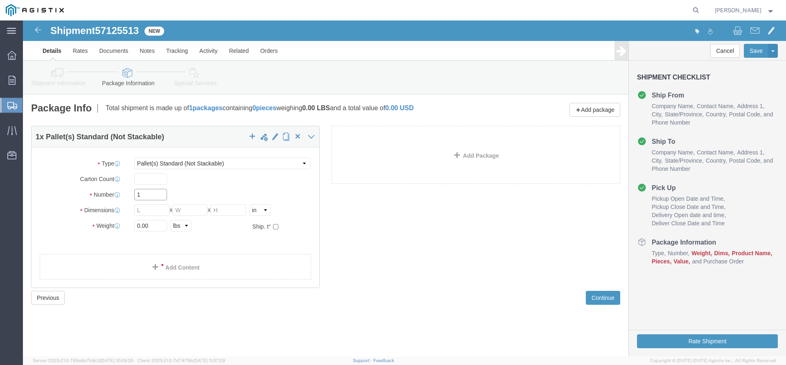
drag, startPoint x: 128, startPoint y: 171, endPoint x: 87, endPoint y: 173, distance: 40.5
click input "1"
type input "48"
type input "40"
click input "text"
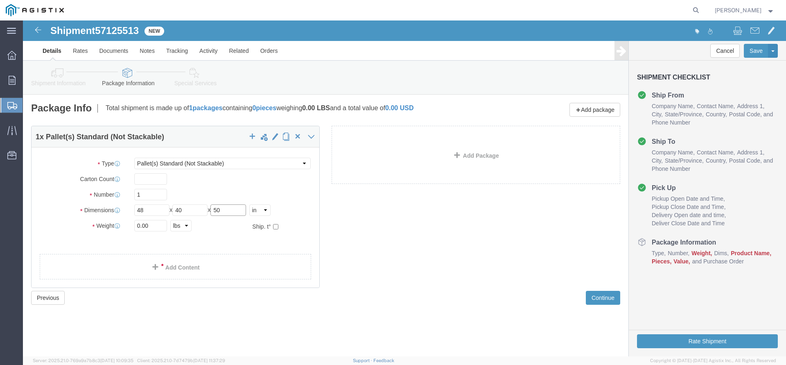
type input "50"
drag, startPoint x: 135, startPoint y: 209, endPoint x: 100, endPoint y: 205, distance: 35.0
click input "0.00"
type input "2682"
click span
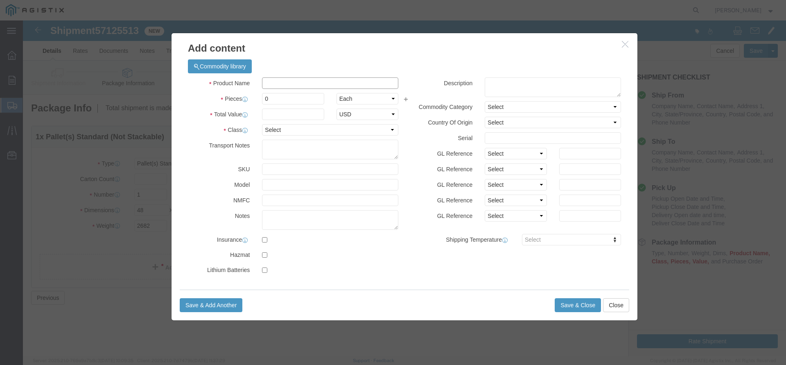
click input "text"
type input "Electrical Cable"
drag, startPoint x: 252, startPoint y: 76, endPoint x: 226, endPoint y: 74, distance: 26.3
click input "0"
type input "1"
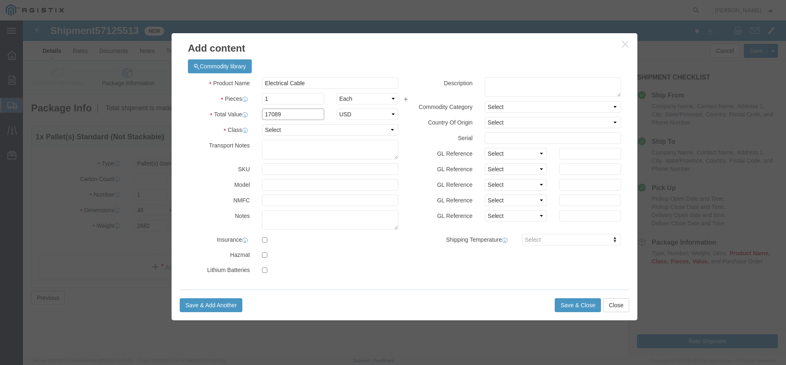
type input "17089"
select select "USD"
select select "60"
click button "Save & Close"
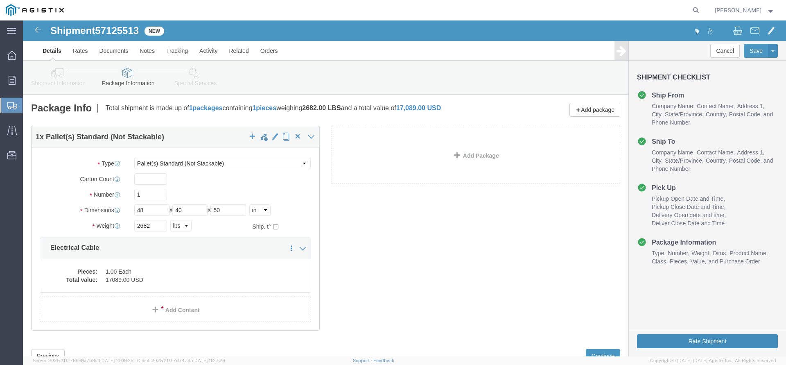
click button "Rate Shipment"
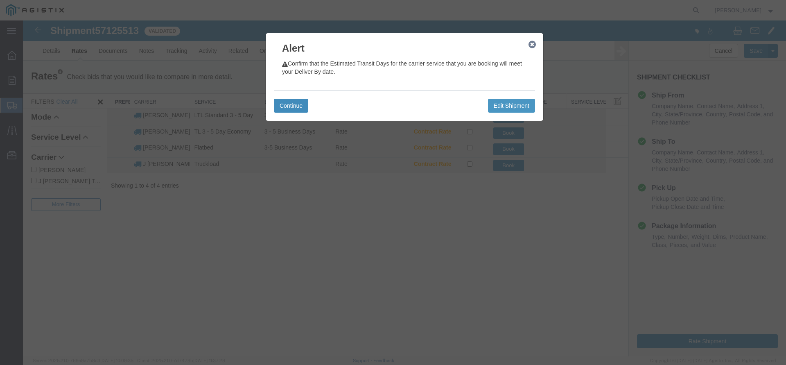
click at [295, 106] on button "Continue" at bounding box center [291, 106] width 34 height 14
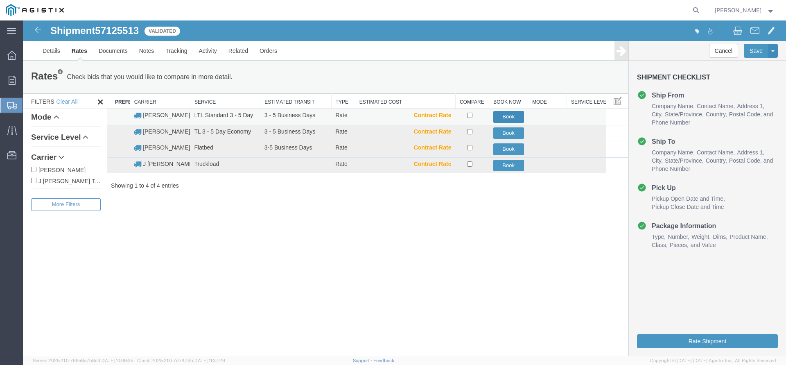
click at [505, 117] on button "Book" at bounding box center [508, 117] width 31 height 12
